Goal: Task Accomplishment & Management: Understand process/instructions

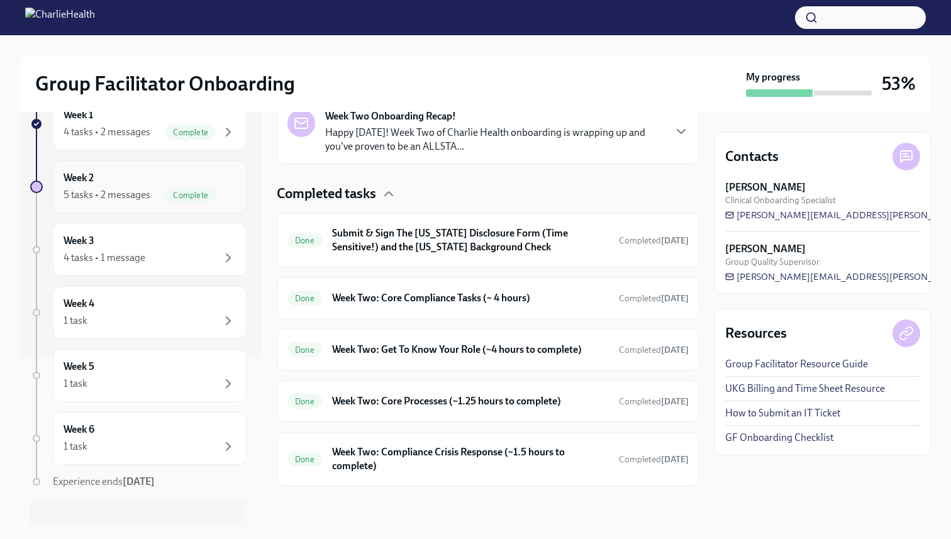
scroll to position [181, 0]
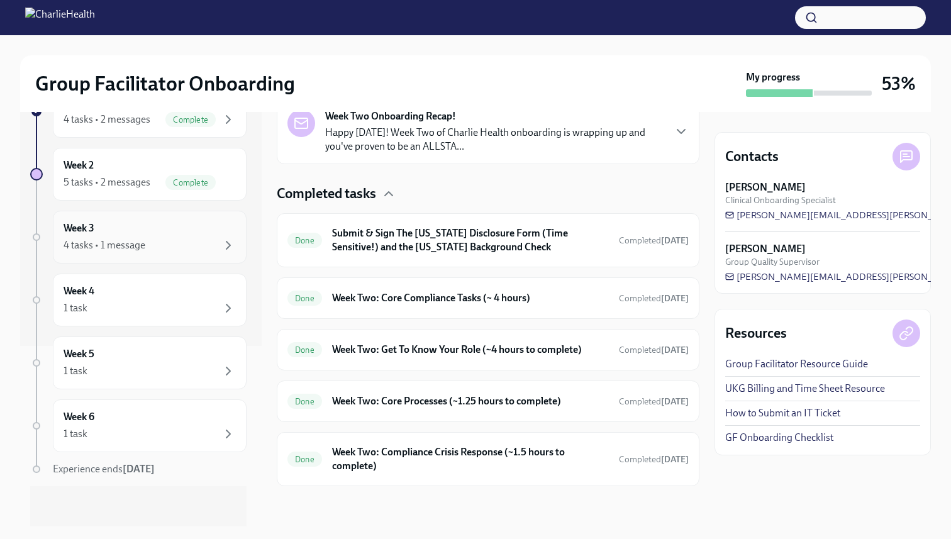
click at [120, 240] on div "4 tasks • 1 message" at bounding box center [105, 245] width 82 height 14
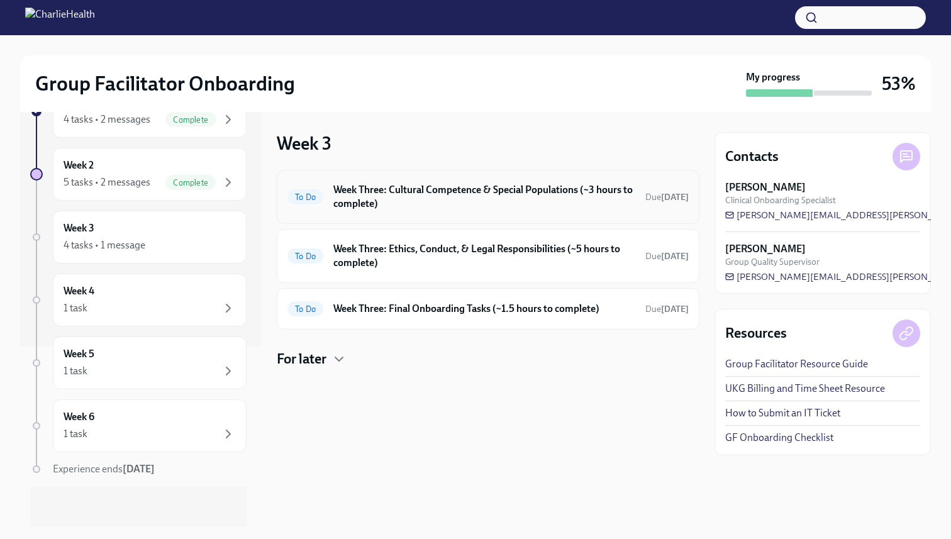
click at [493, 194] on h6 "Week Three: Cultural Competence & Special Populations (~3 hours to complete)" at bounding box center [484, 197] width 302 height 28
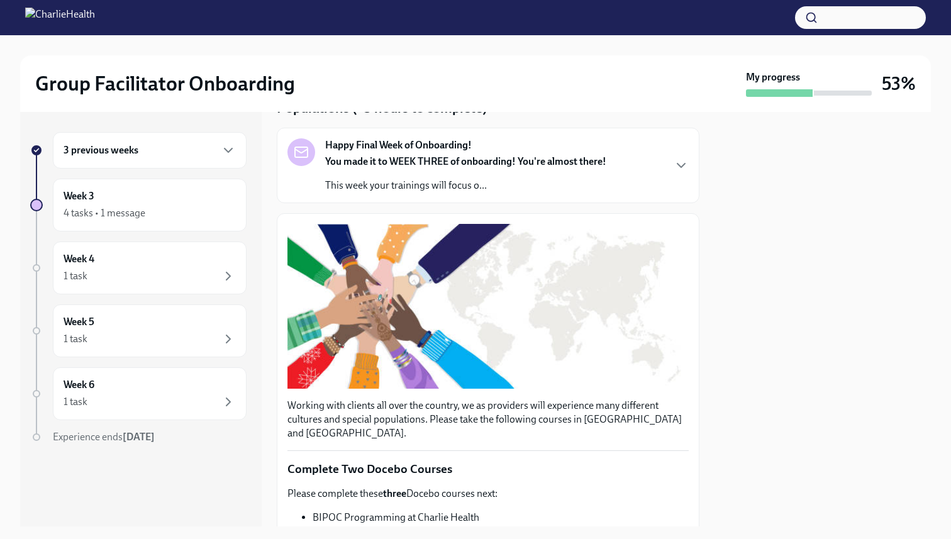
scroll to position [46, 0]
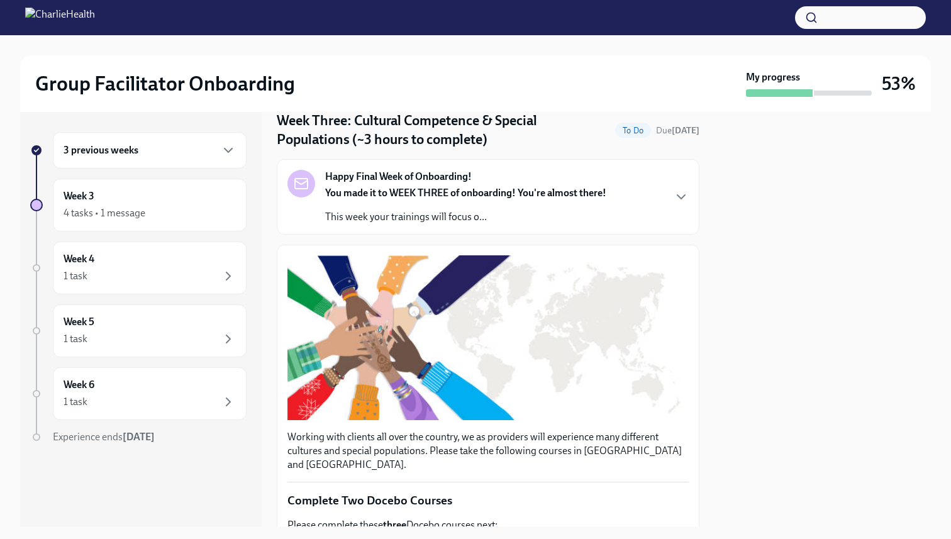
click at [535, 208] on div "You made it to WEEK THREE of onboarding! You're almost there! This week your tr…" at bounding box center [465, 205] width 281 height 38
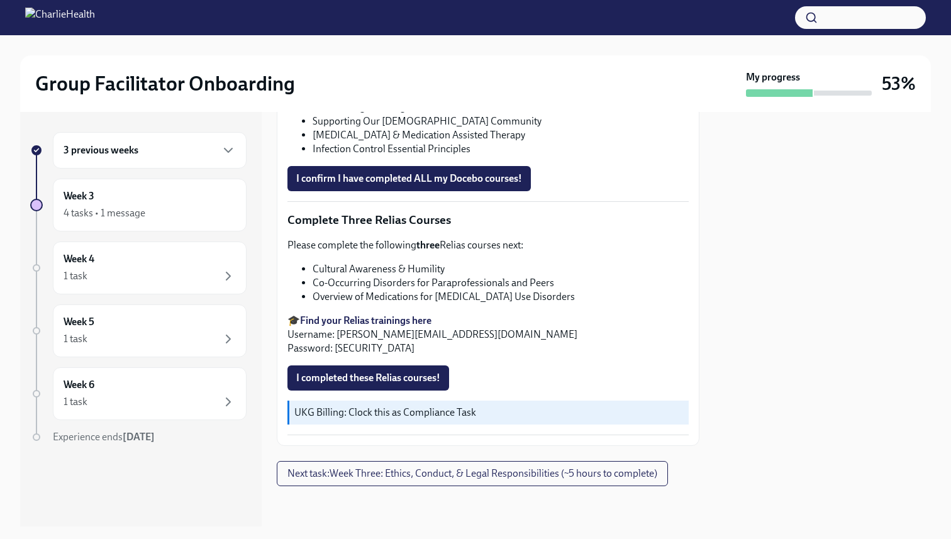
scroll to position [1438, 0]
click at [501, 474] on span "Next task : Week Three: Ethics, Conduct, & Legal Responsibilities (~5 hours to …" at bounding box center [472, 473] width 370 height 13
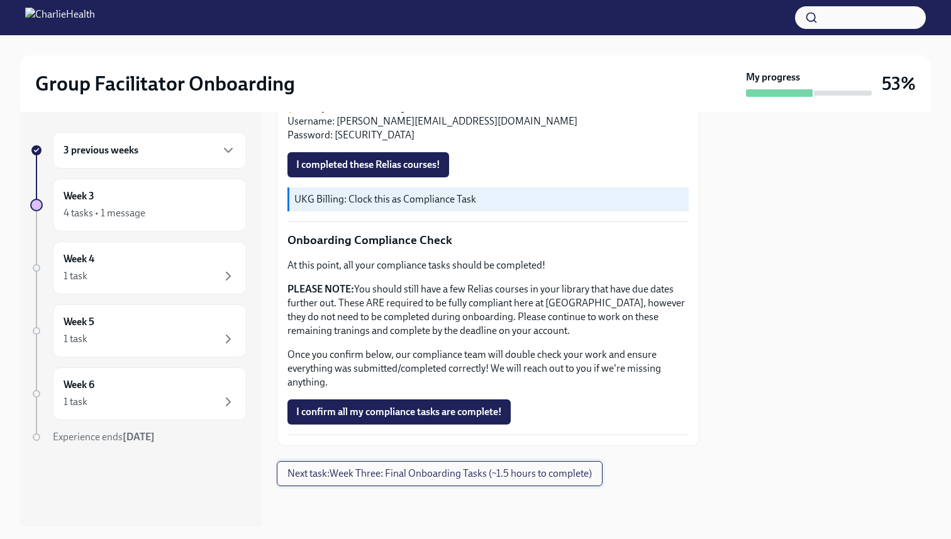
scroll to position [1147, 0]
click at [521, 467] on button "Next task : Week Three: Final Onboarding Tasks (~1.5 hours to complete)" at bounding box center [440, 473] width 326 height 25
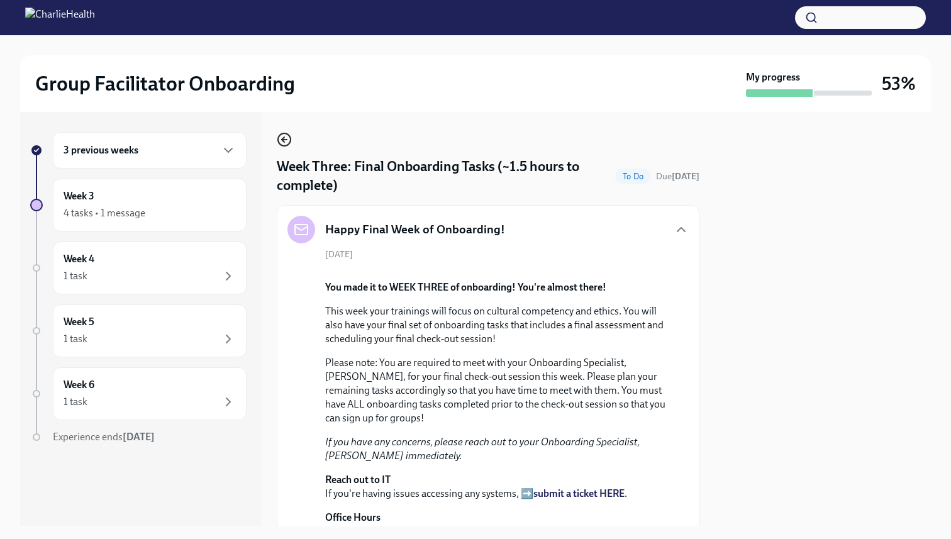
click at [282, 135] on icon "button" at bounding box center [284, 139] width 15 height 15
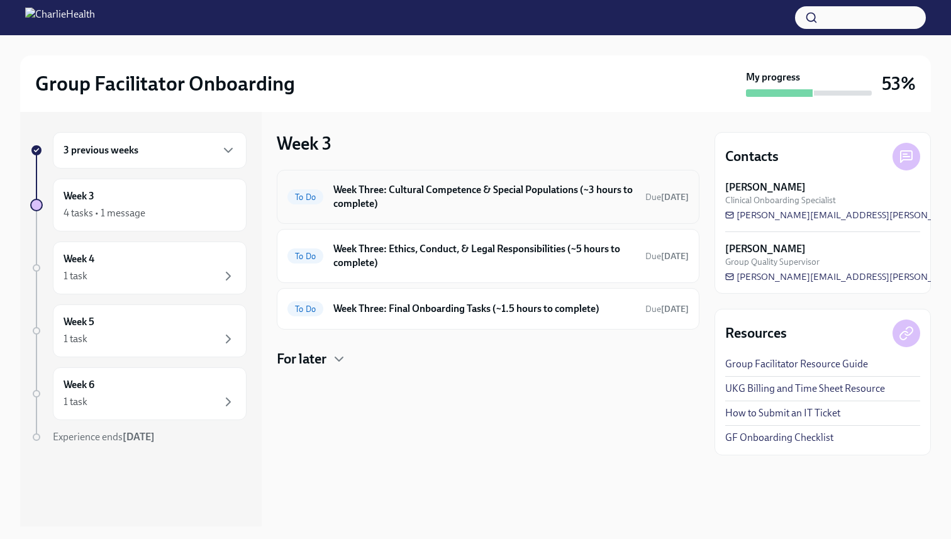
click at [421, 198] on h6 "Week Three: Cultural Competence & Special Populations (~3 hours to complete)" at bounding box center [484, 197] width 302 height 28
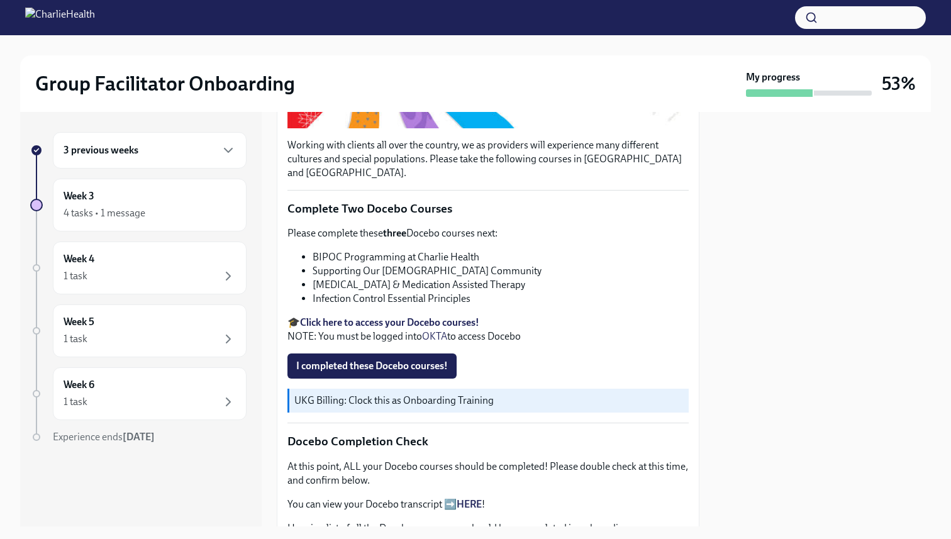
scroll to position [341, 0]
